Goal: Information Seeking & Learning: Learn about a topic

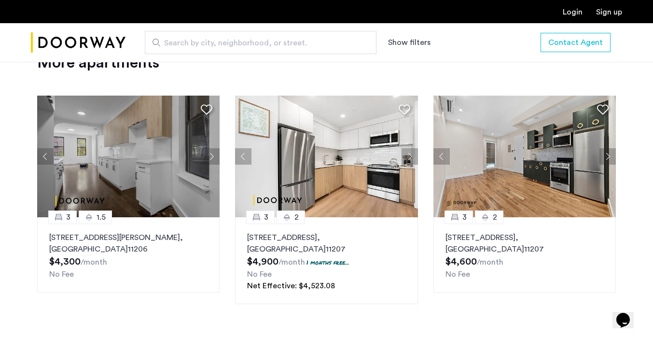
scroll to position [1170, 0]
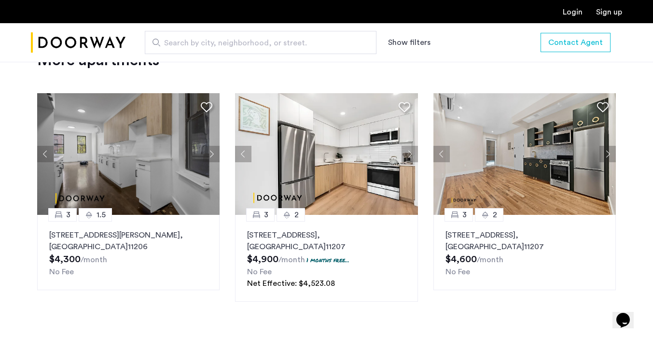
click at [140, 227] on div "3 1.5 [STREET_ADDRESS][PERSON_NAME] $4,300 /month No Fee" at bounding box center [128, 252] width 183 height 75
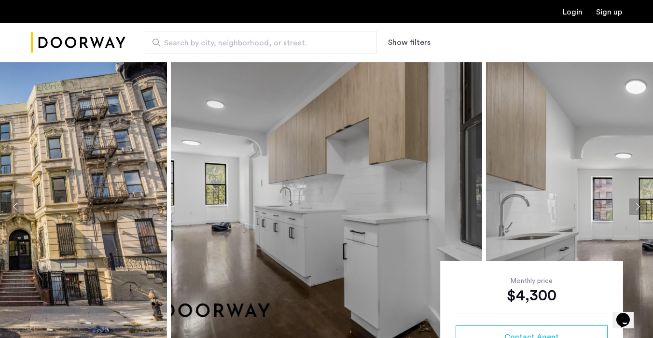
click at [366, 208] on img at bounding box center [326, 206] width 311 height 289
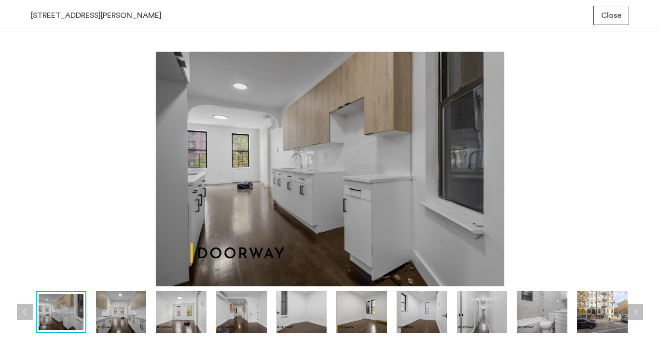
click at [122, 319] on img at bounding box center [121, 312] width 51 height 42
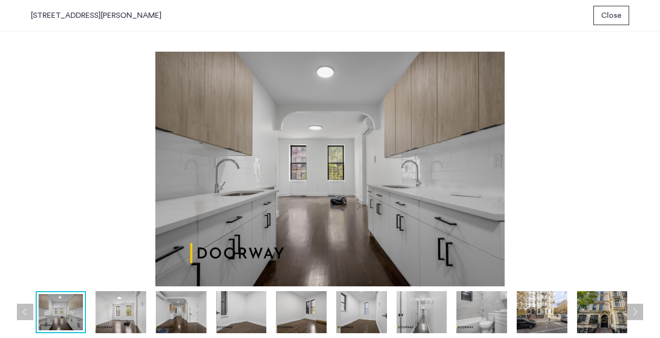
click at [170, 320] on img at bounding box center [181, 312] width 51 height 42
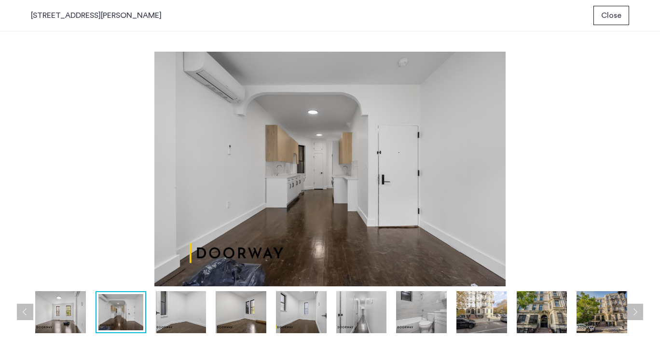
click at [216, 316] on img at bounding box center [241, 312] width 51 height 42
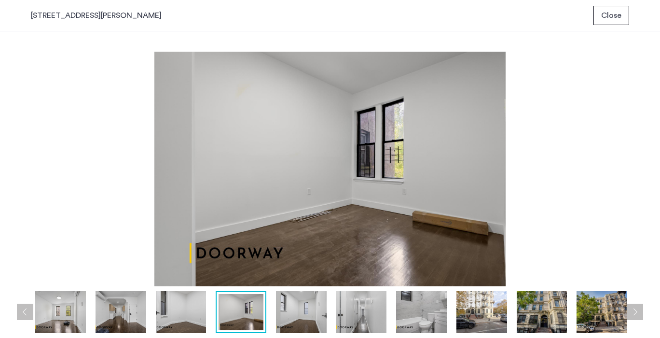
click at [253, 317] on img at bounding box center [241, 312] width 45 height 36
click at [296, 309] on img at bounding box center [301, 312] width 51 height 42
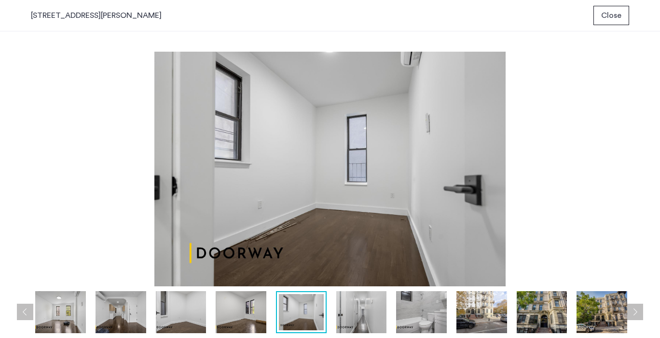
click at [344, 310] on img at bounding box center [361, 312] width 51 height 42
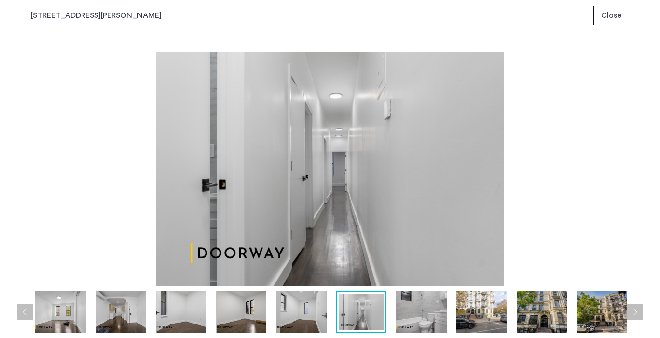
click at [411, 309] on img at bounding box center [421, 312] width 51 height 42
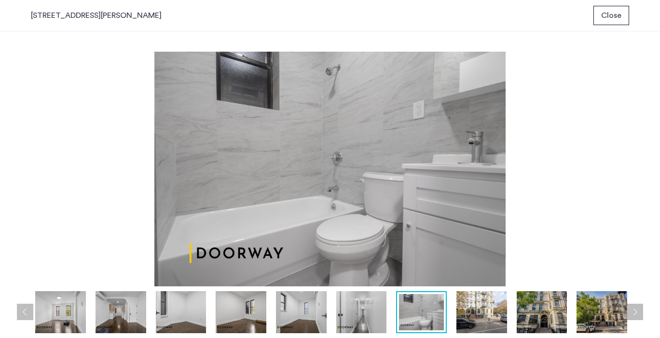
click at [487, 315] on img at bounding box center [481, 312] width 51 height 42
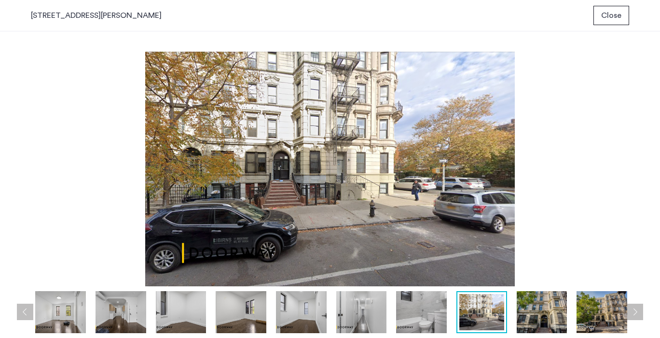
click at [534, 315] on img at bounding box center [542, 312] width 51 height 42
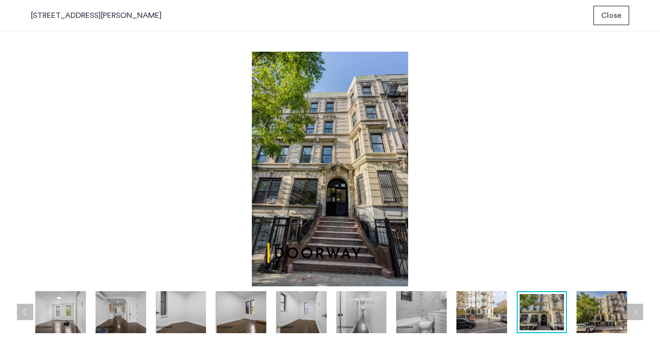
click at [479, 314] on img at bounding box center [481, 312] width 51 height 42
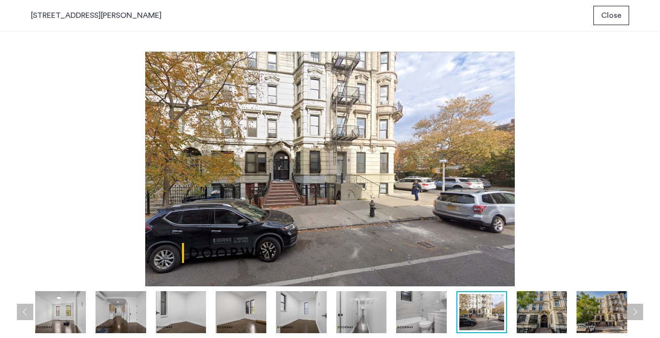
click at [613, 25] on div "647 Willoughby Avenue, Unit 7 Close" at bounding box center [330, 15] width 660 height 31
click at [609, 16] on span "Close" at bounding box center [611, 16] width 20 height 12
